Goal: Task Accomplishment & Management: Use online tool/utility

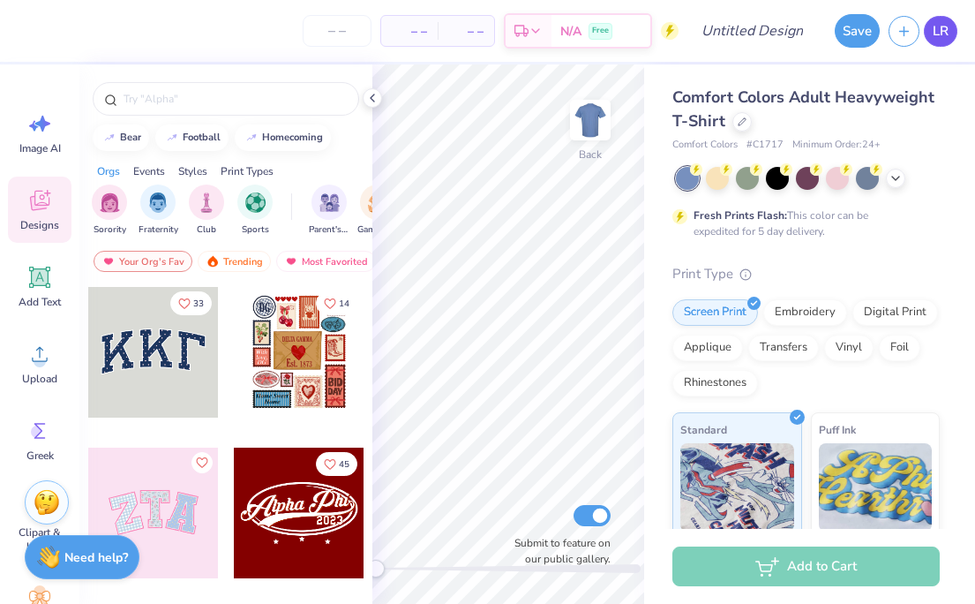
click at [935, 34] on span "LR" at bounding box center [941, 31] width 16 height 20
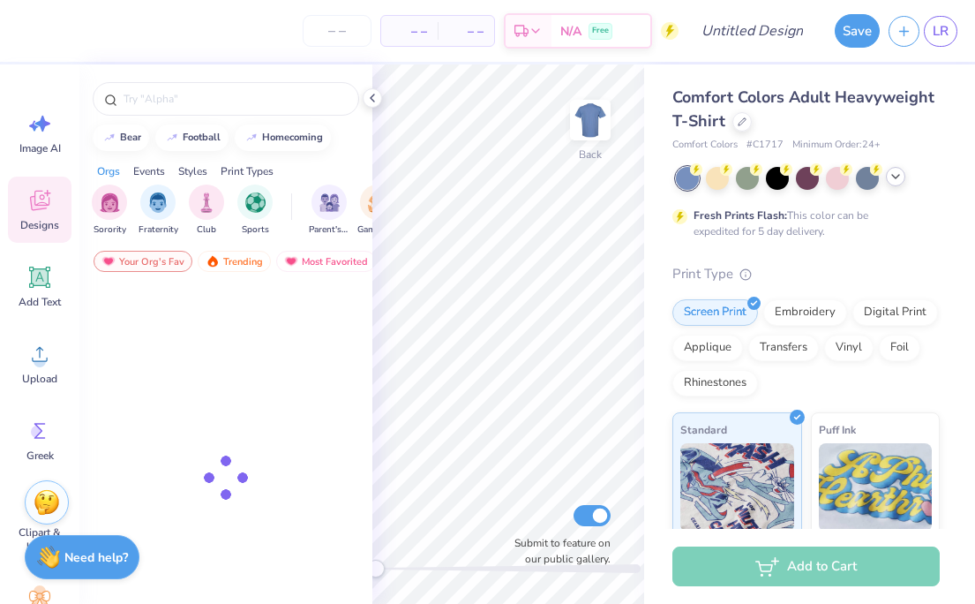
click at [892, 170] on icon at bounding box center [895, 176] width 14 height 14
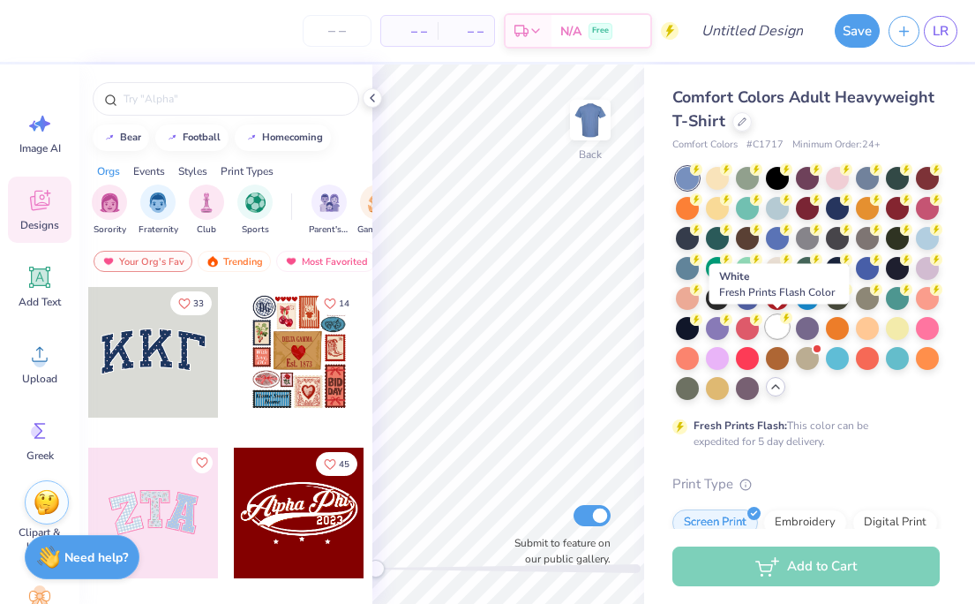
click at [766, 326] on div at bounding box center [777, 326] width 23 height 23
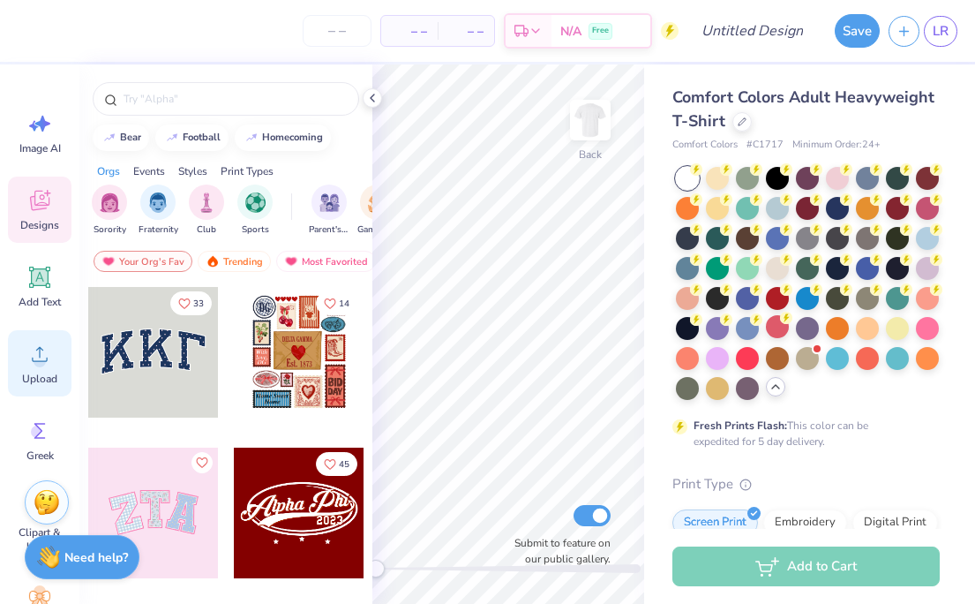
click at [34, 360] on icon at bounding box center [40, 354] width 16 height 15
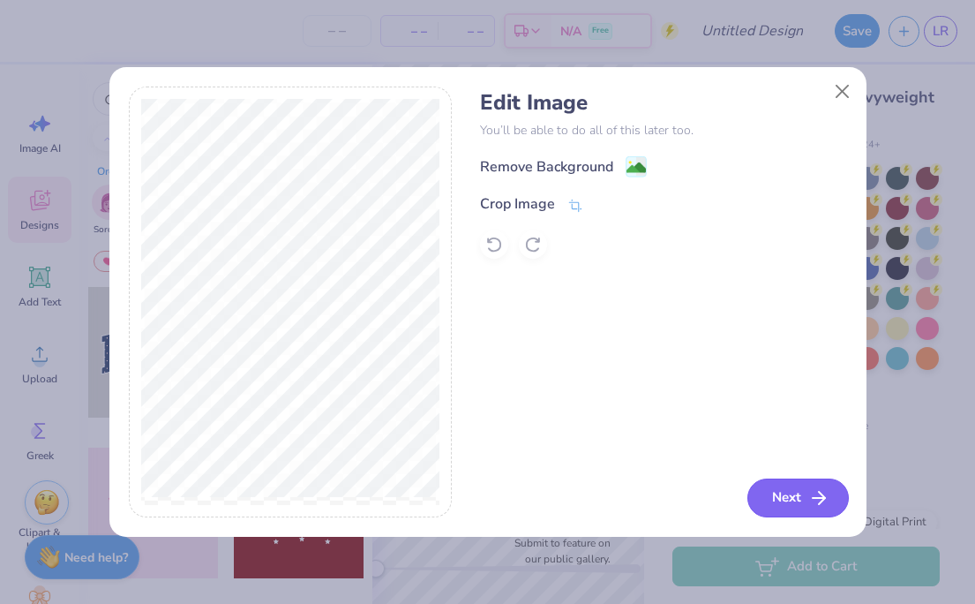
click at [786, 497] on button "Next" at bounding box center [797, 497] width 101 height 39
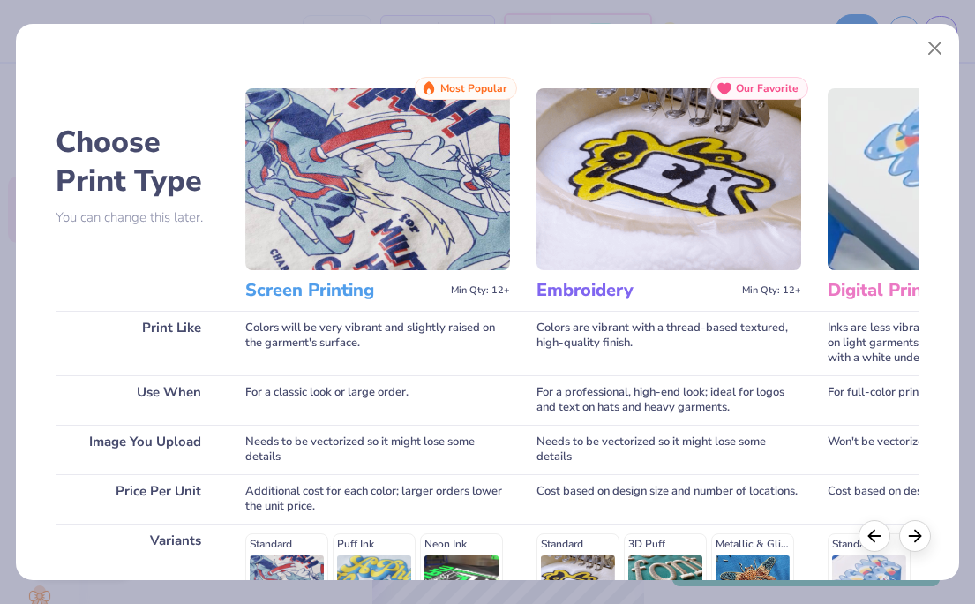
scroll to position [276, 0]
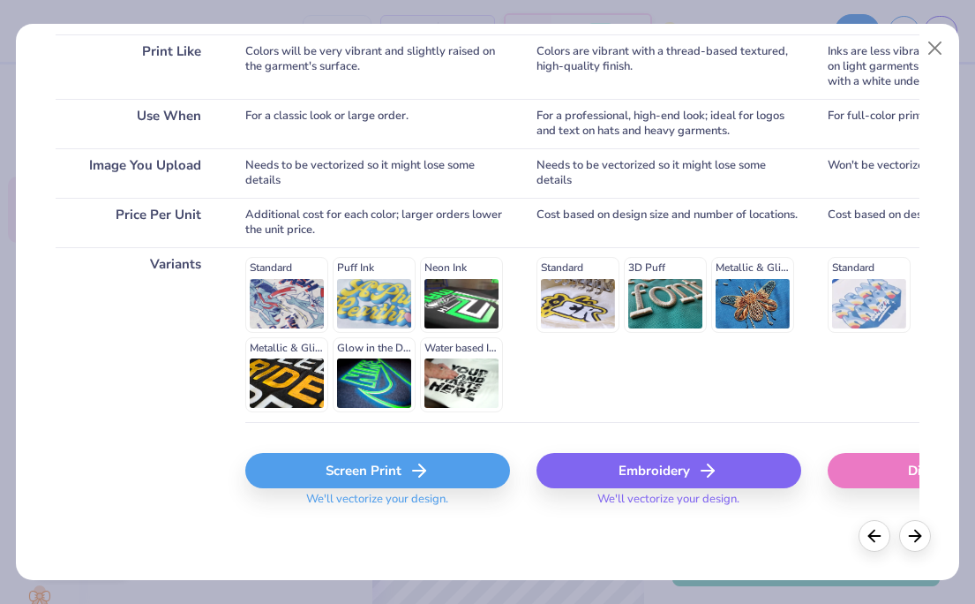
click at [274, 473] on div "Screen Print" at bounding box center [377, 470] width 265 height 35
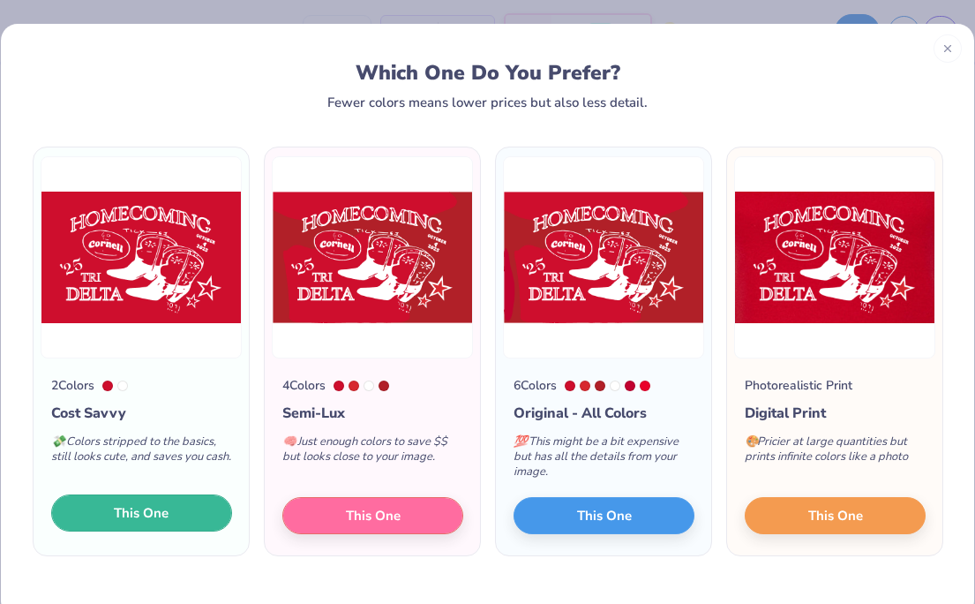
click at [174, 502] on button "This One" at bounding box center [141, 512] width 181 height 37
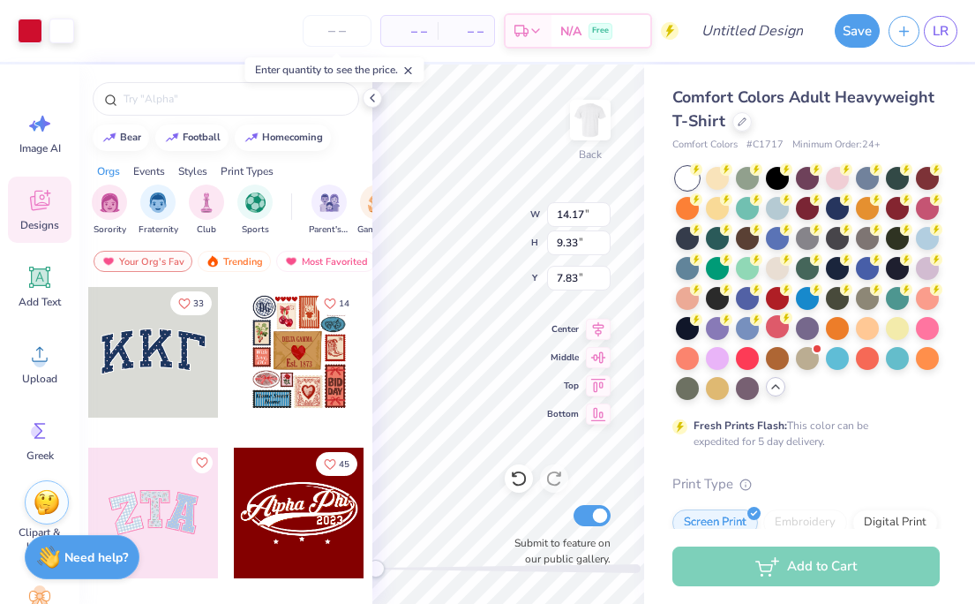
click at [412, 65] on icon at bounding box center [408, 70] width 12 height 12
click at [368, 95] on icon at bounding box center [372, 98] width 14 height 14
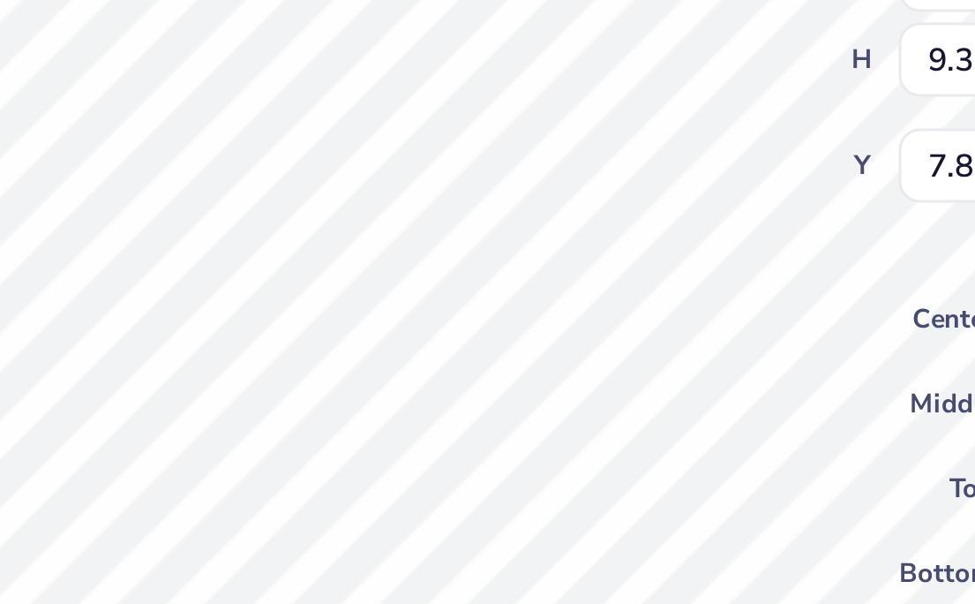
type input "0.33"
type input "0.42"
type input "11.49"
type input "14.17"
type input "9.33"
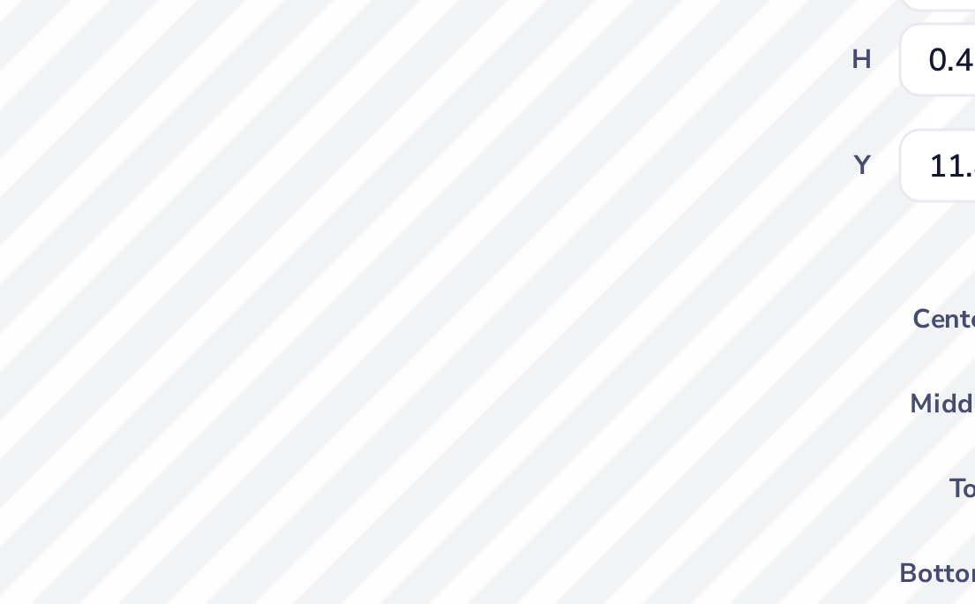
type input "7.83"
type input "0.46"
type input "0.26"
type input "10.45"
type input "6.92"
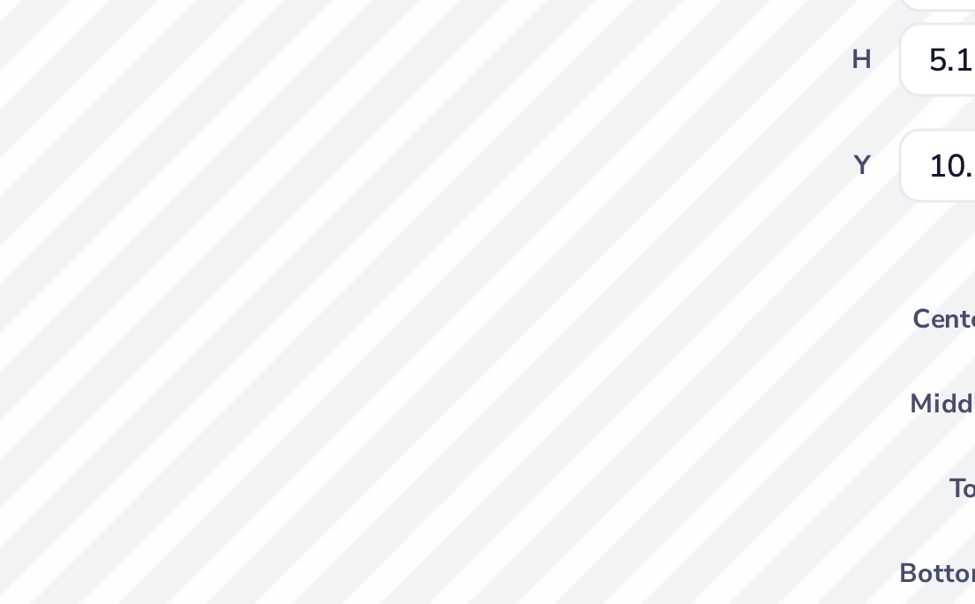
type input "5.12"
type input "10.58"
type input "14.17"
type input "9.33"
type input "7.83"
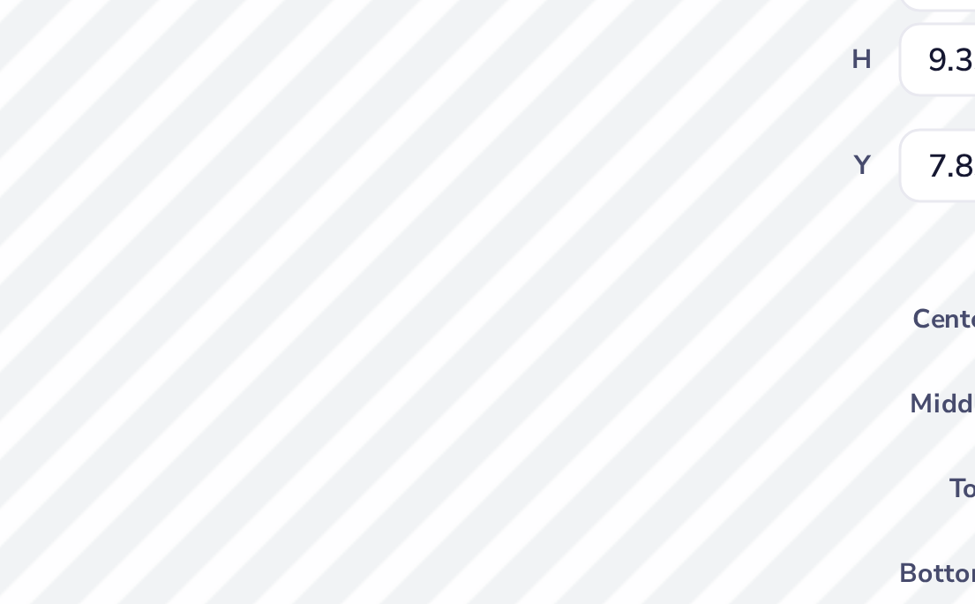
type input "0.41"
type input "0.22"
type input "10.53"
type input "14.17"
type input "9.33"
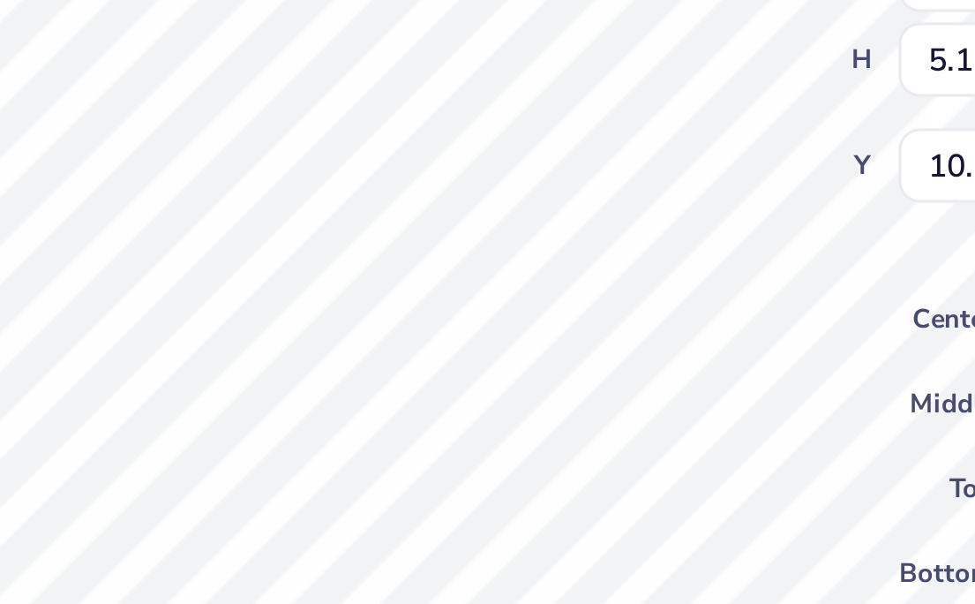
type input "7.83"
type input "6.92"
type input "5.12"
type input "10.56"
type input "14.17"
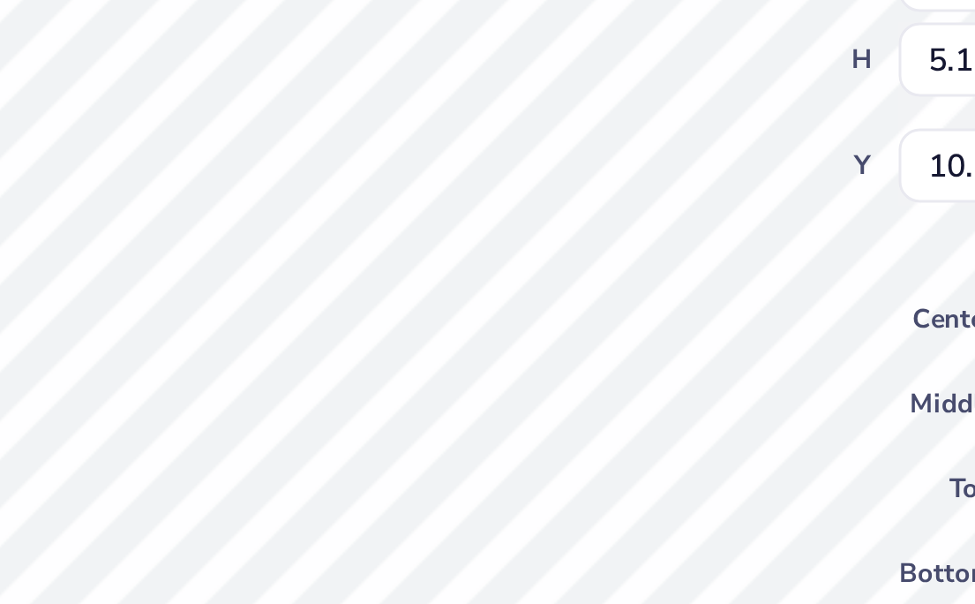
type input "9.33"
type input "7.83"
type input "14.17"
type input "9.33"
type input "7.83"
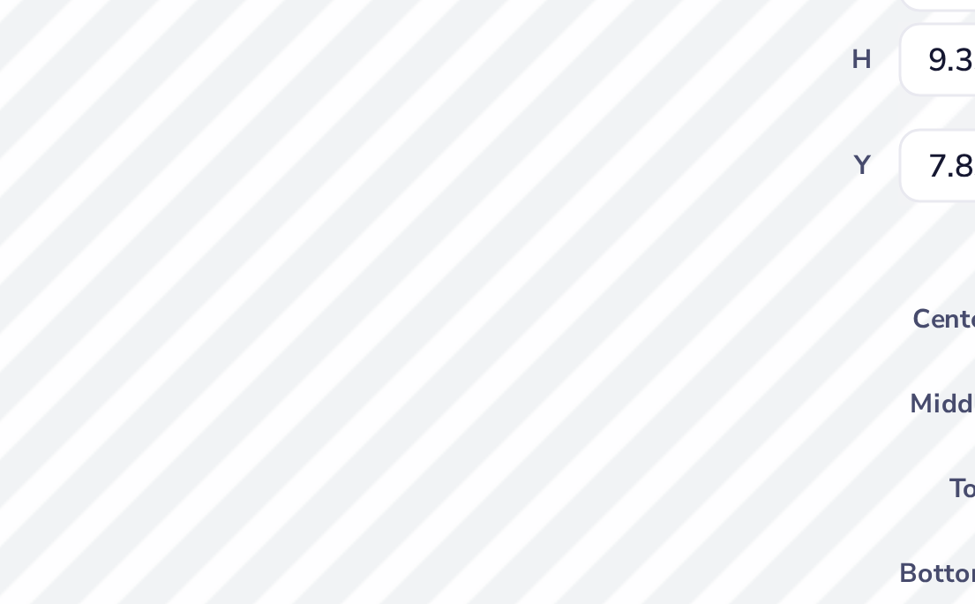
type input "0.20"
type input "0.19"
type input "10.68"
type input "2.83"
type input "1.53"
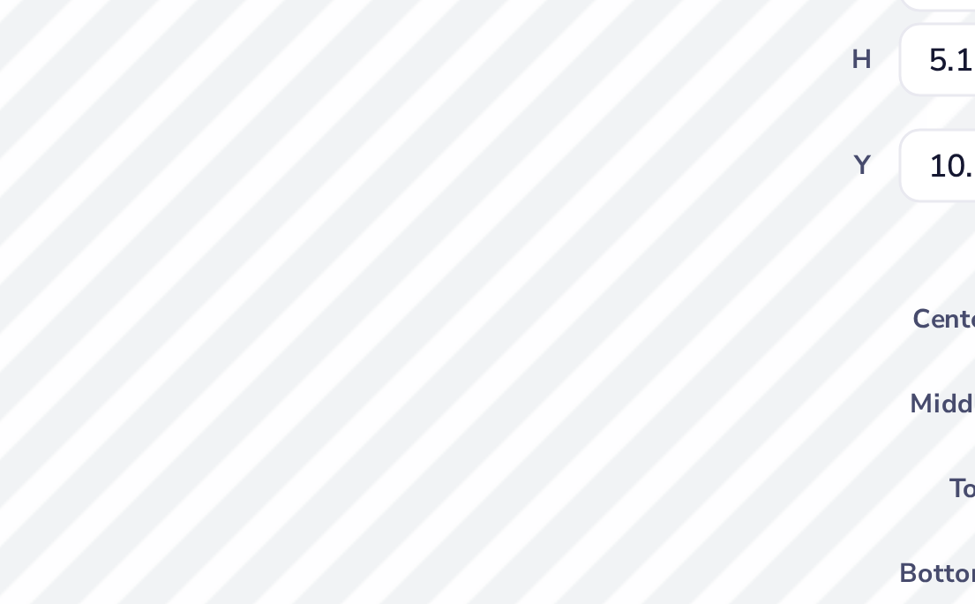
type input "8.92"
type input "14.17"
type input "9.33"
type input "7.83"
type input "6.92"
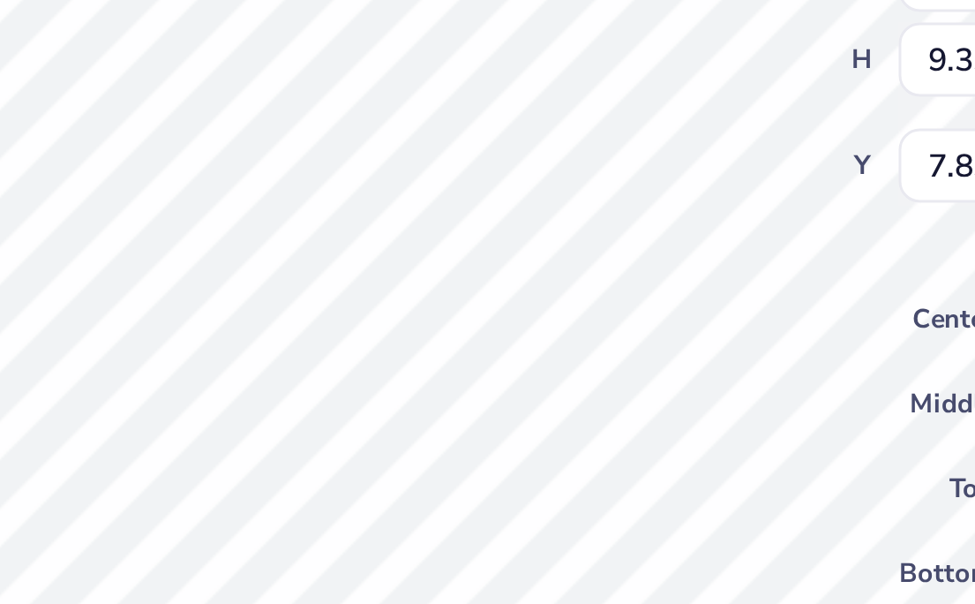
type input "5.12"
type input "10.56"
type input "14.17"
type input "9.33"
type input "7.83"
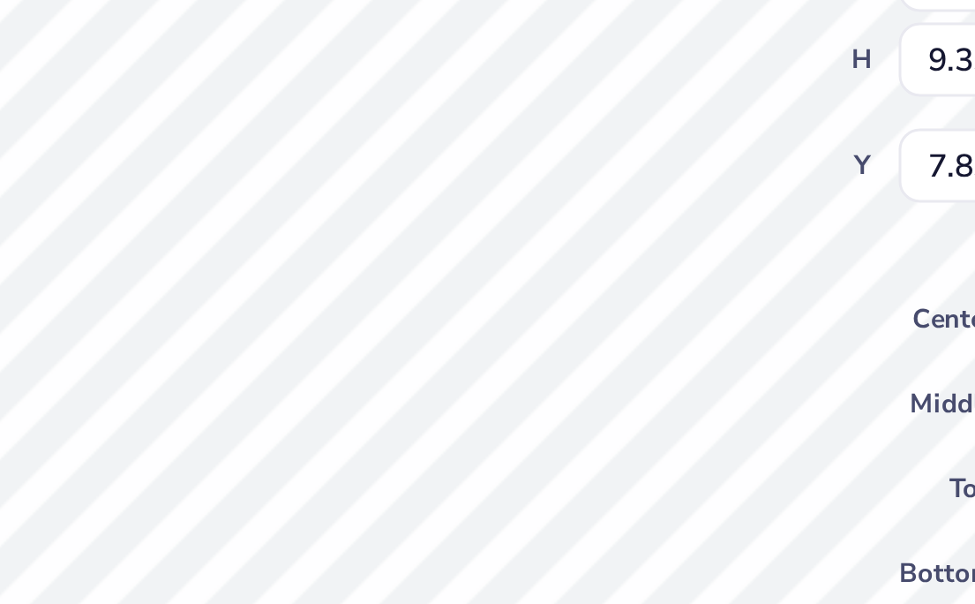
type input "6.92"
type input "5.12"
type input "10.56"
type input "14.17"
type input "9.33"
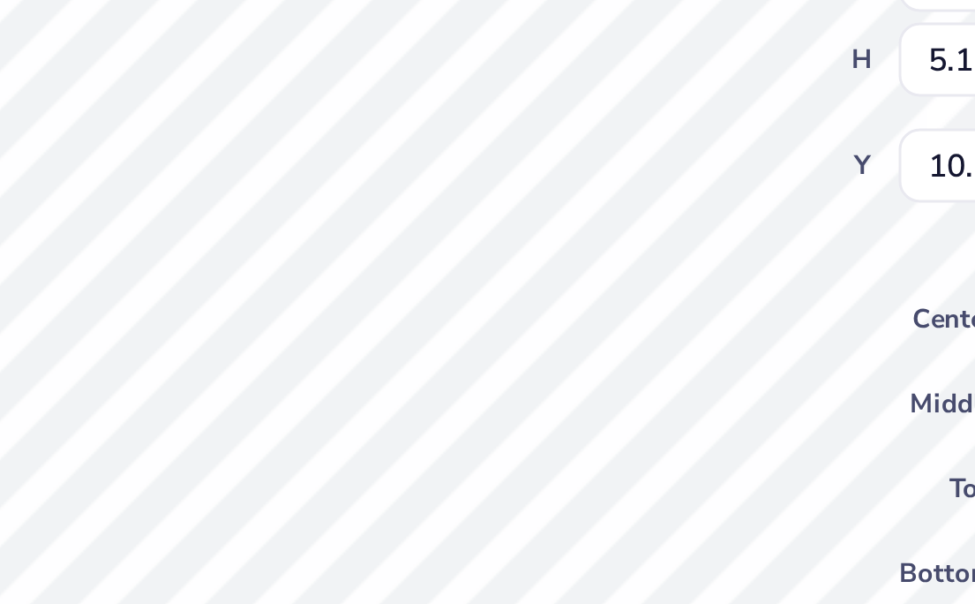
type input "7.83"
type input "6.92"
type input "5.12"
type input "10.56"
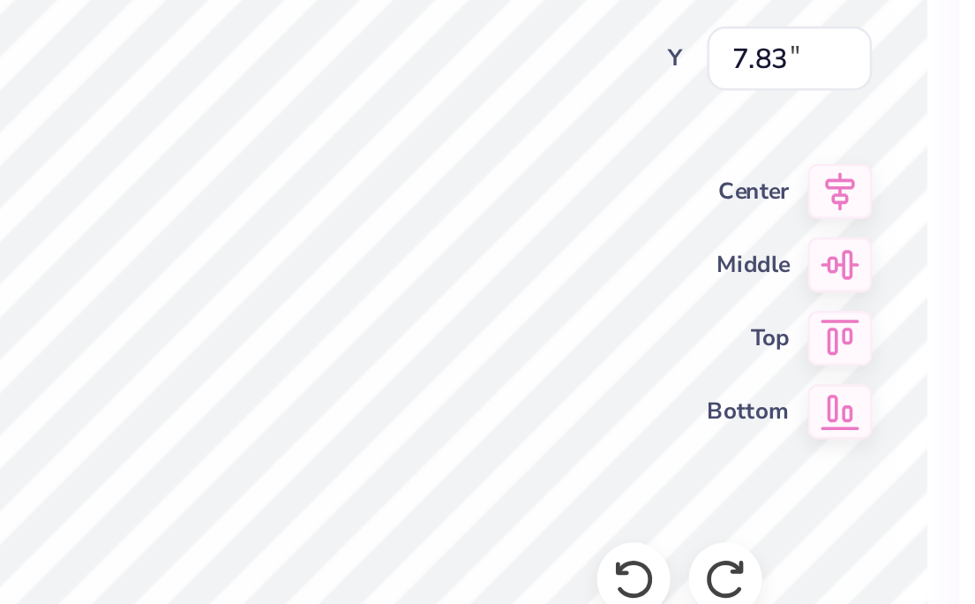
type input "6.92"
type input "5.12"
type input "10.56"
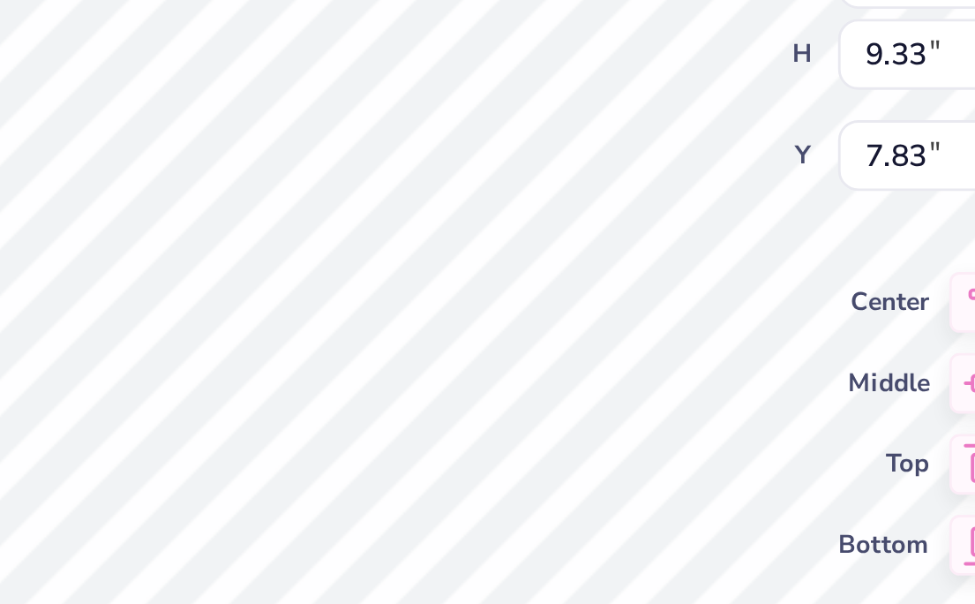
type input "14.17"
type input "9.33"
type input "7.83"
type input "6.92"
type input "5.12"
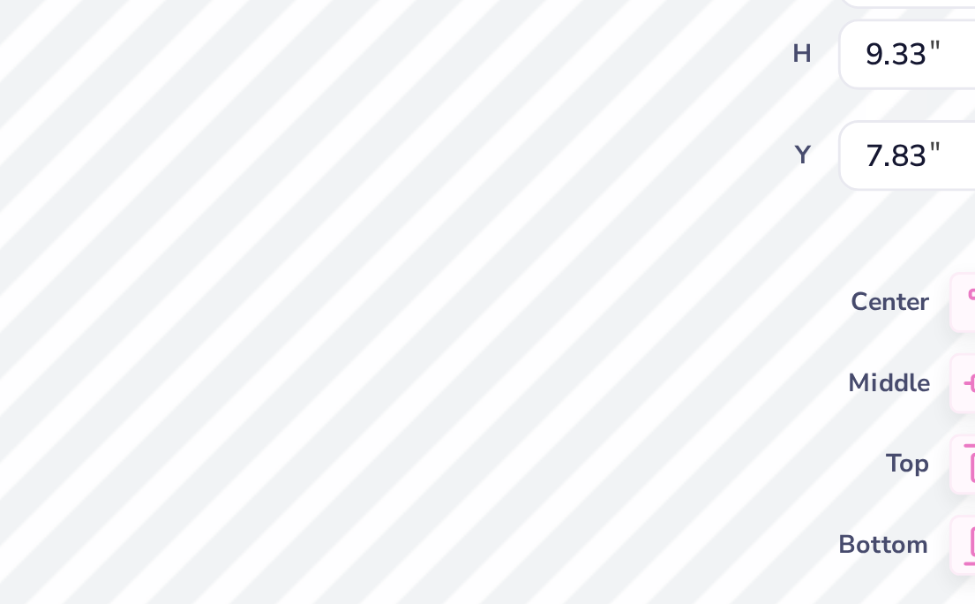
type input "10.46"
type input "14.17"
type input "9.33"
type input "7.83"
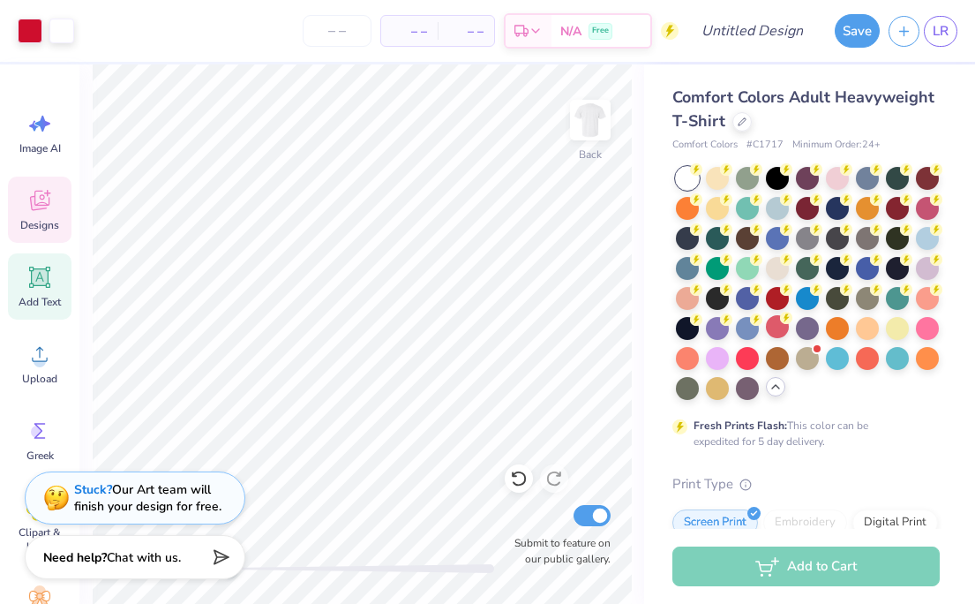
click at [42, 274] on icon at bounding box center [40, 277] width 17 height 17
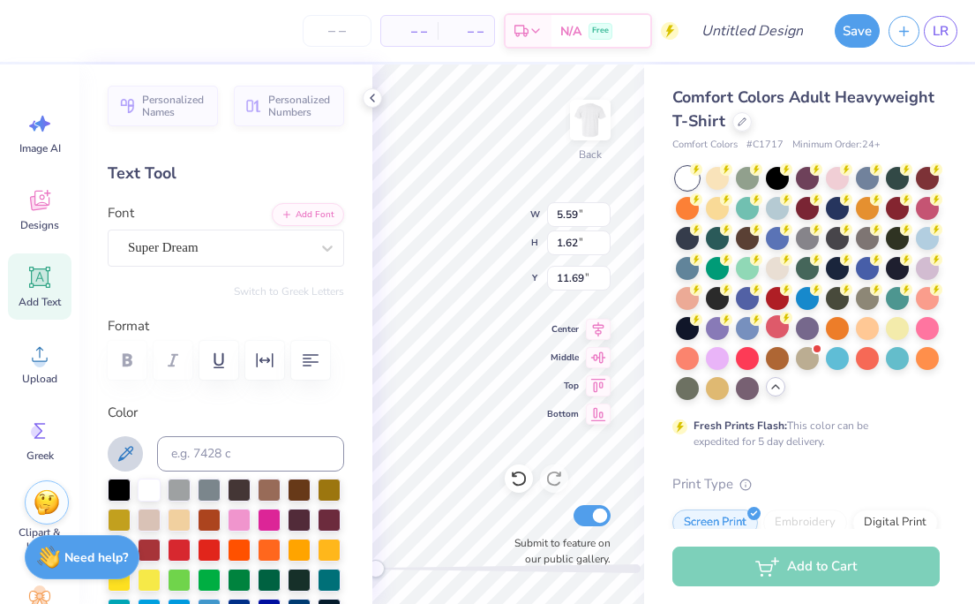
type textarea "."
click at [117, 445] on icon at bounding box center [125, 453] width 21 height 21
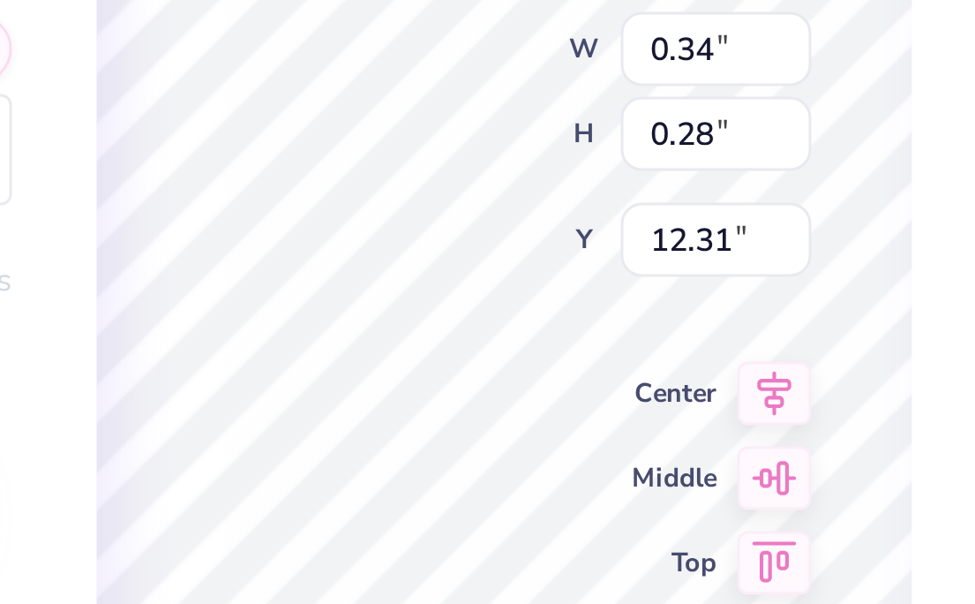
type input "0.34"
type input "0.28"
type input "12.31"
type input "1.65"
type input "1.96"
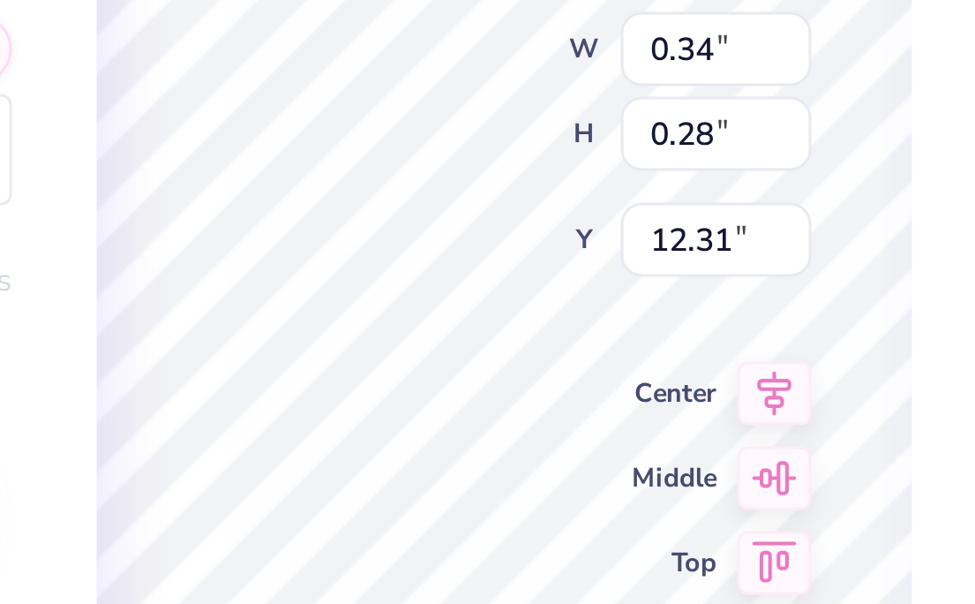
type input "11.10"
type input "0.47"
type input "0.38"
type input "12.31"
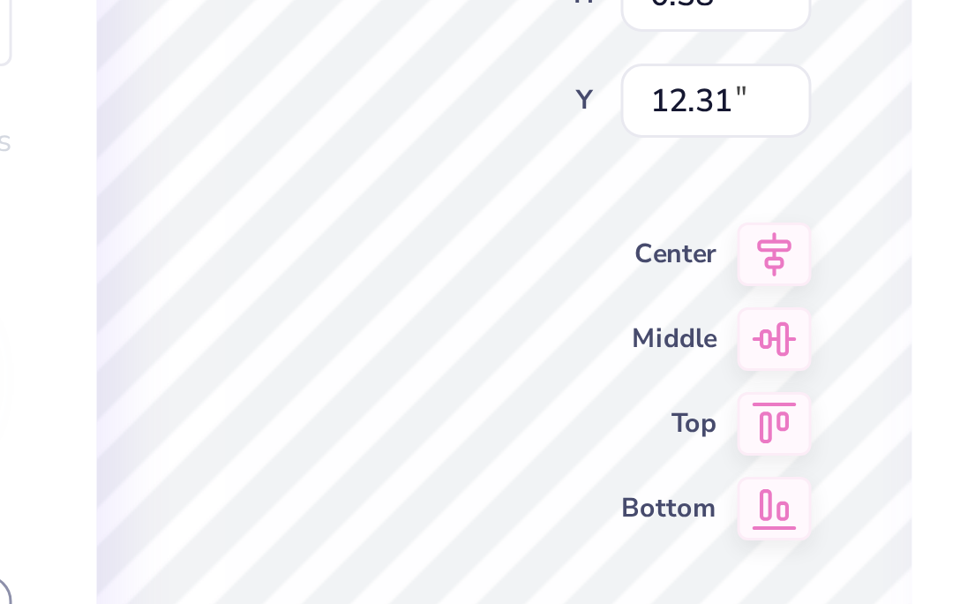
type input "0.77"
type input "0.62"
type input "12.22"
type input "14.17"
type input "9.33"
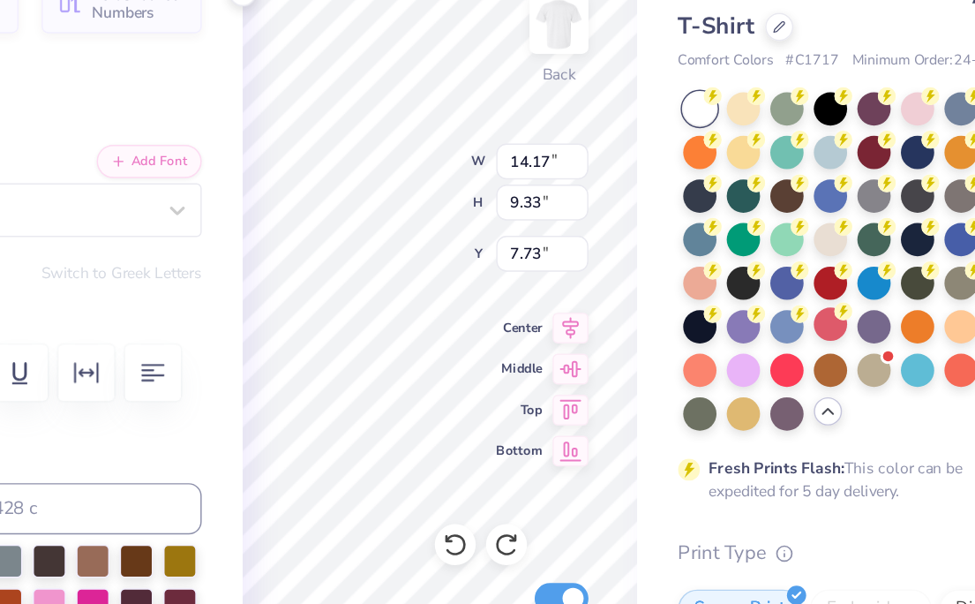
type input "7.83"
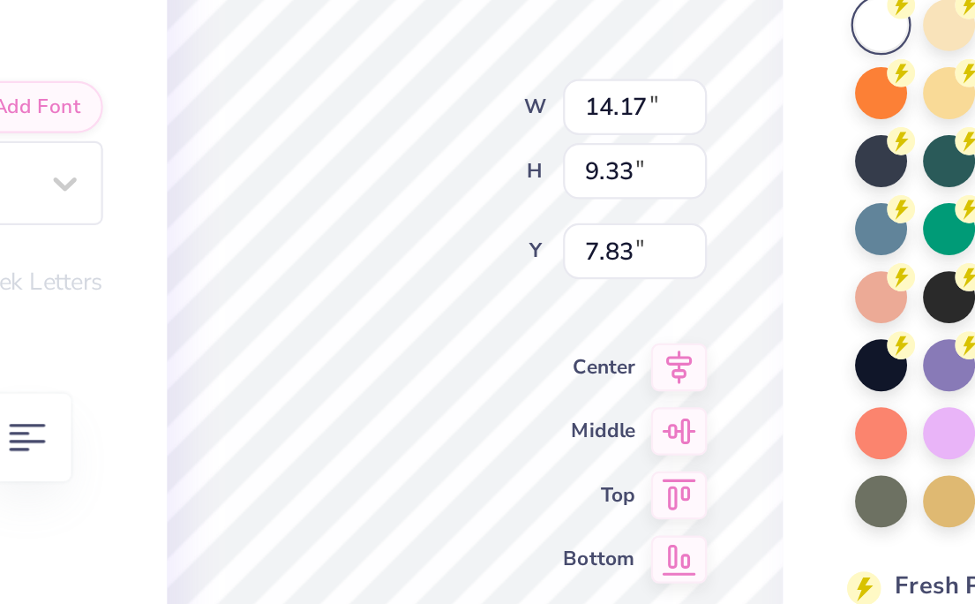
type input "0.77"
type input "0.62"
type input "12.50"
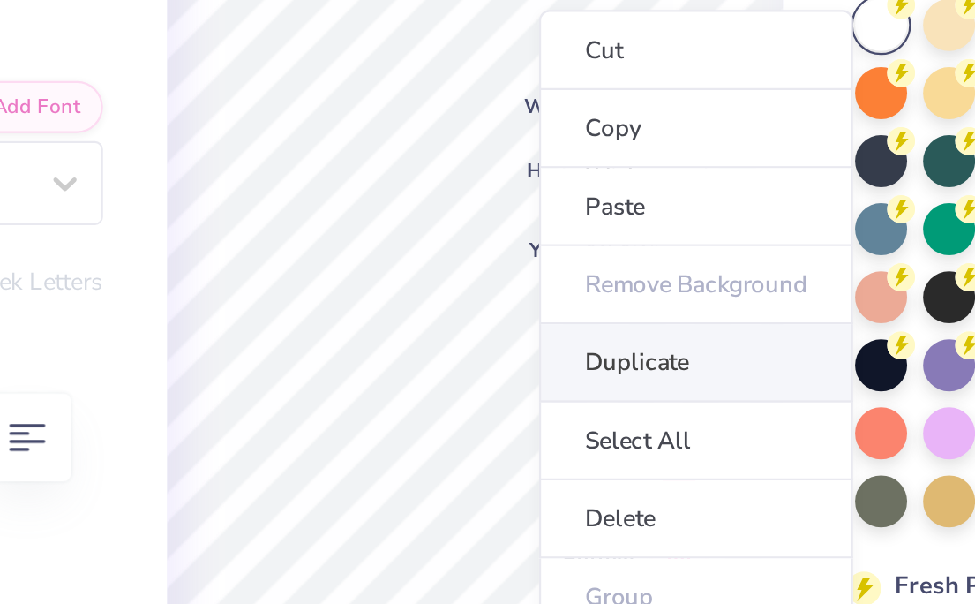
click at [568, 328] on li "Duplicate" at bounding box center [605, 328] width 139 height 34
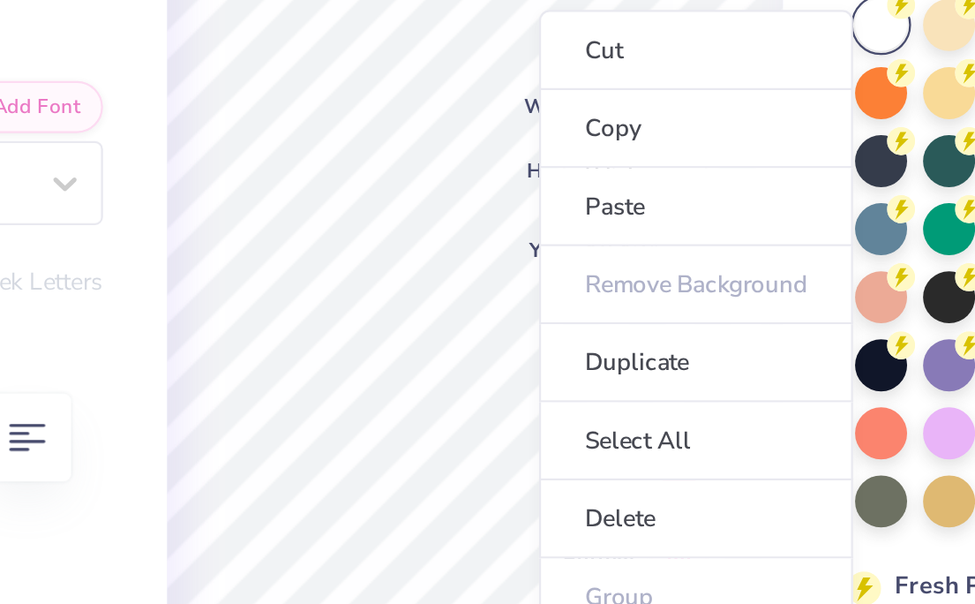
type input "11.26"
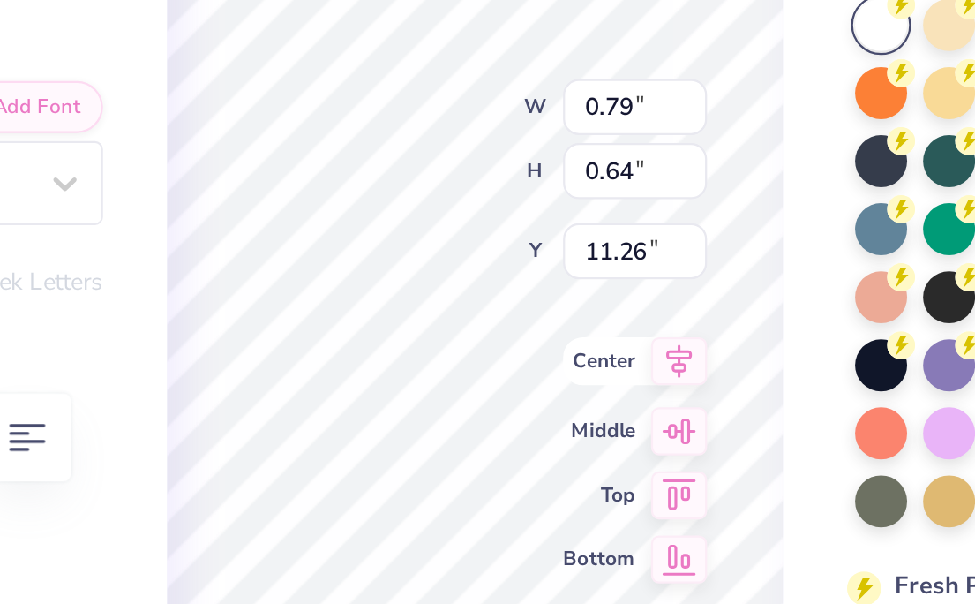
type input "0.79"
type input "0.64"
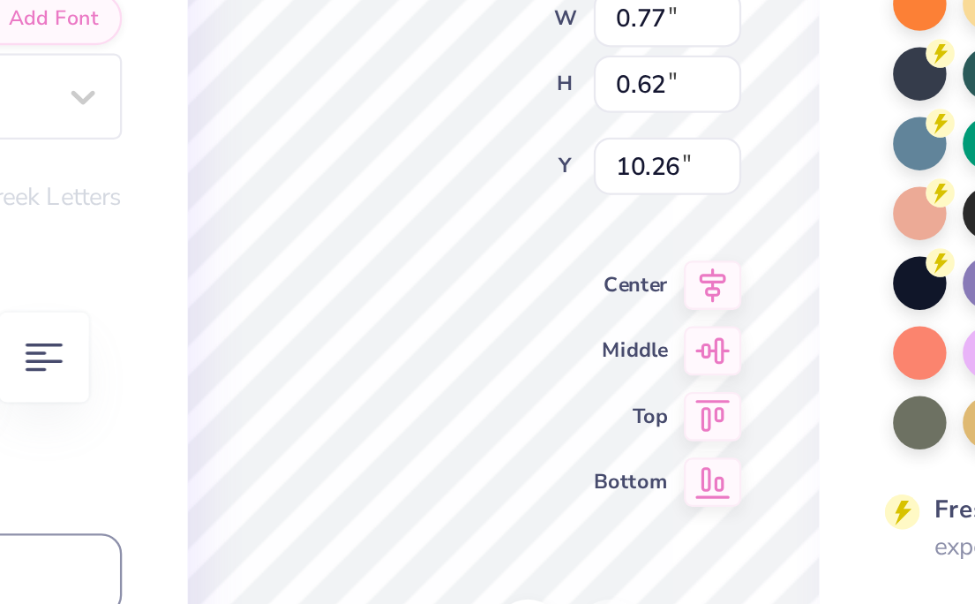
type input "0.77"
type input "0.62"
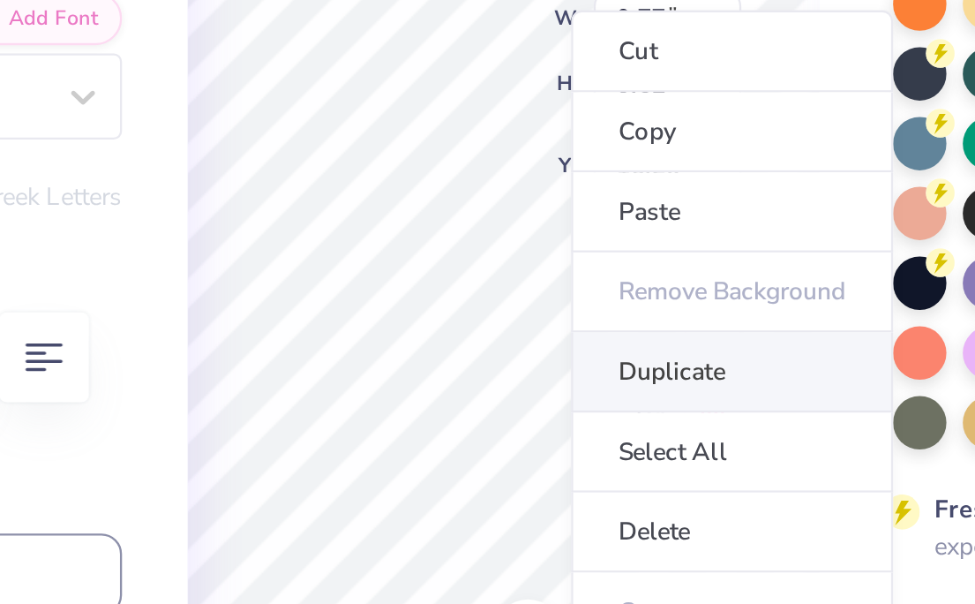
click at [574, 367] on li "Duplicate" at bounding box center [606, 366] width 139 height 34
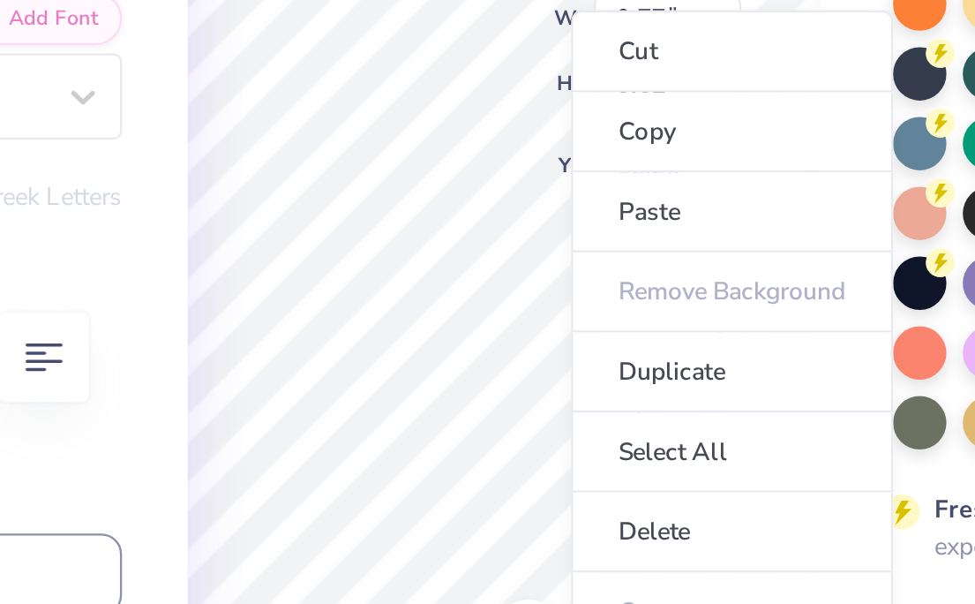
type input "11.26"
